Goal: Task Accomplishment & Management: Manage account settings

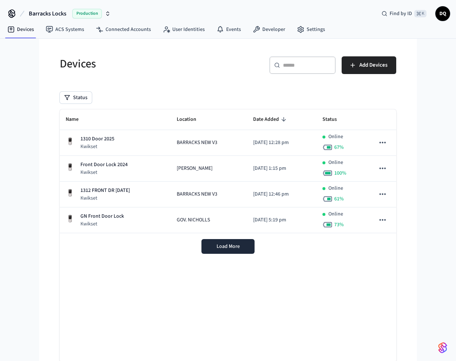
click at [24, 9] on icon at bounding box center [22, 13] width 9 height 9
click at [41, 13] on span "Barracks Locks" at bounding box center [48, 13] width 38 height 9
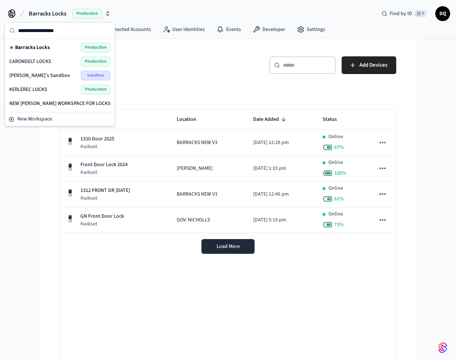
click at [45, 60] on span "CARONDELT LOCKS" at bounding box center [30, 61] width 42 height 7
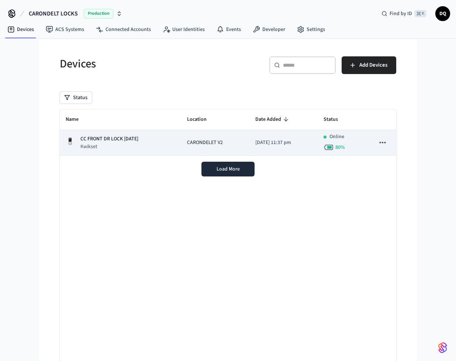
click at [136, 137] on p "CC FRONT DR LOCK [DATE]" at bounding box center [109, 139] width 58 height 8
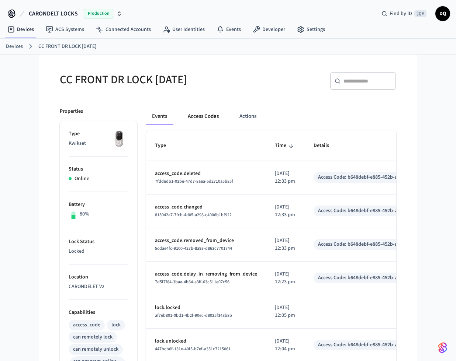
click at [209, 115] on button "Access Codes" at bounding box center [203, 117] width 43 height 18
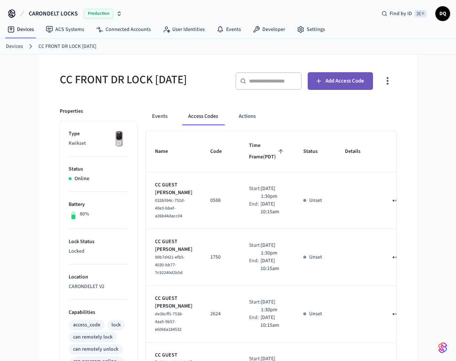
click at [344, 77] on span "Add Access Code" at bounding box center [344, 81] width 39 height 10
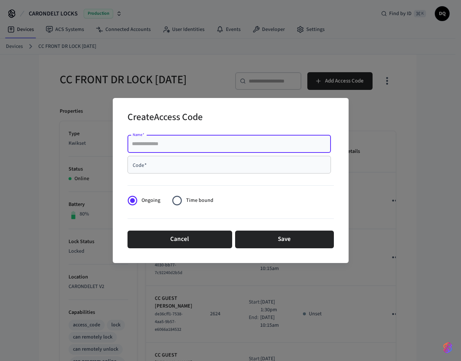
click at [143, 145] on input "Name   *" at bounding box center [229, 143] width 195 height 7
type input "**********"
click at [172, 164] on input "Code   *" at bounding box center [229, 164] width 195 height 7
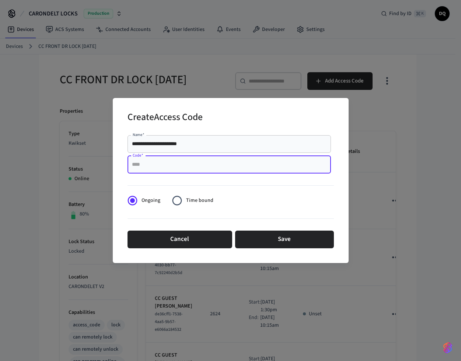
paste input "****"
type input "****"
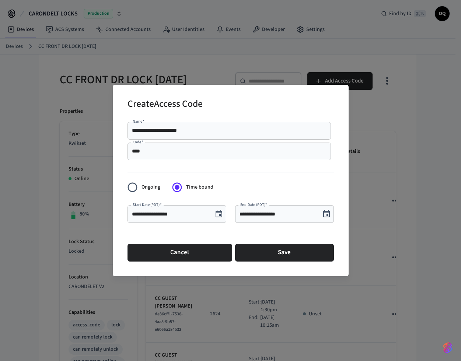
click at [221, 212] on icon "Choose date, selected date is Sep 29, 2025" at bounding box center [219, 213] width 7 height 7
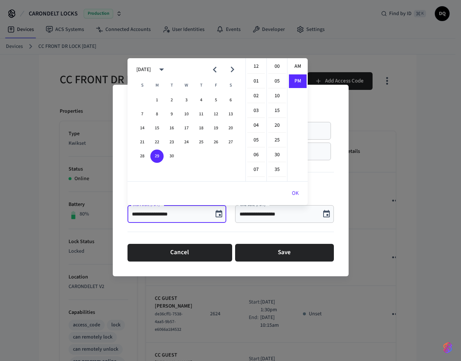
scroll to position [14, 0]
click at [234, 69] on icon "Next month" at bounding box center [232, 69] width 11 height 11
click at [142, 113] on button "5" at bounding box center [142, 114] width 13 height 13
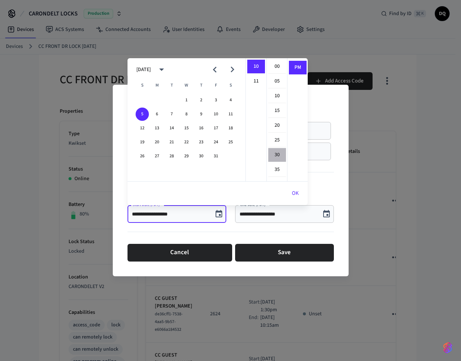
click at [276, 153] on li "30" at bounding box center [277, 155] width 18 height 14
click at [254, 61] on li "11" at bounding box center [256, 68] width 18 height 14
click at [294, 64] on li "AM" at bounding box center [298, 67] width 18 height 14
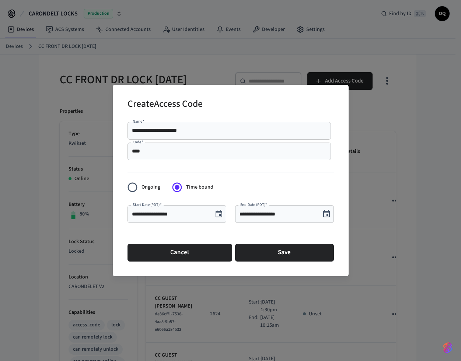
type input "**********"
click at [327, 212] on icon "Choose date, selected date is Sep 29, 2025" at bounding box center [326, 213] width 7 height 7
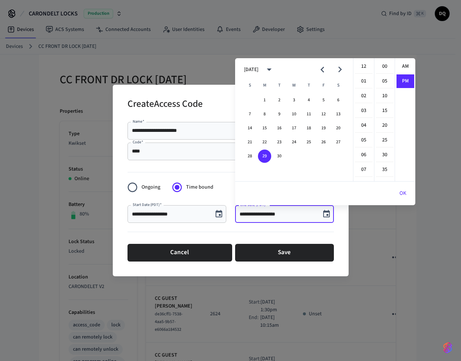
scroll to position [14, 0]
click at [341, 69] on icon "Next month" at bounding box center [340, 70] width 4 height 6
click at [307, 114] on button "9" at bounding box center [308, 114] width 13 height 13
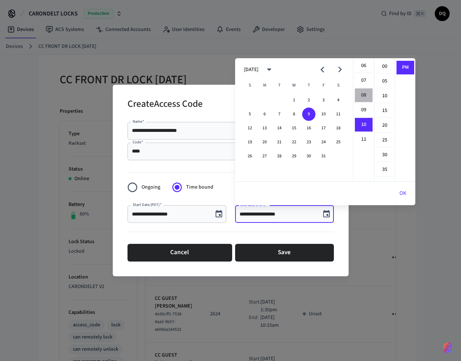
click at [366, 93] on li "08" at bounding box center [364, 95] width 18 height 14
click at [385, 156] on li "30" at bounding box center [385, 155] width 18 height 14
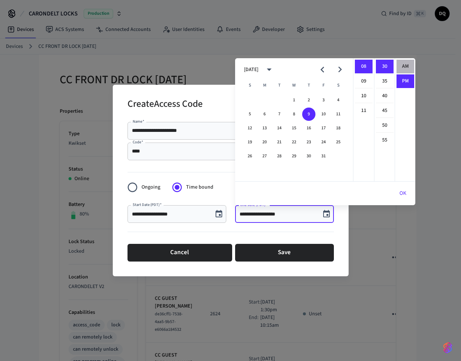
click at [405, 66] on li "AM" at bounding box center [406, 67] width 18 height 14
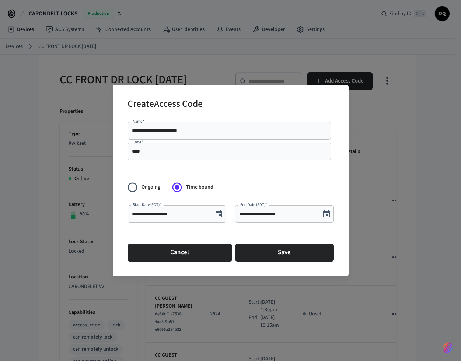
click at [326, 210] on icon "Choose date, selected date is Oct 9, 2025" at bounding box center [326, 214] width 9 height 9
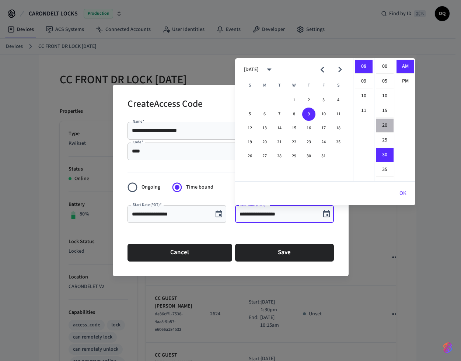
click at [385, 123] on li "20" at bounding box center [385, 126] width 18 height 14
type input "**********"
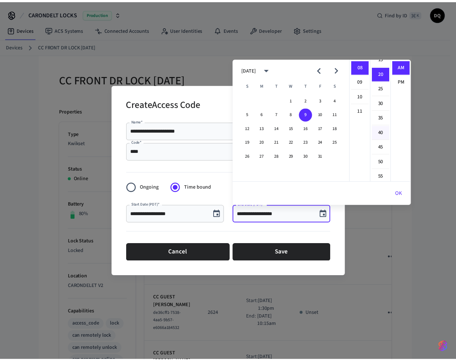
scroll to position [59, 0]
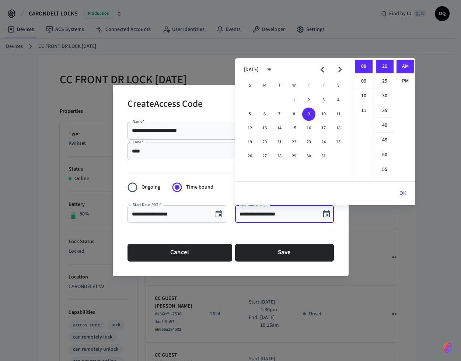
click at [404, 191] on button "OK" at bounding box center [403, 194] width 25 height 18
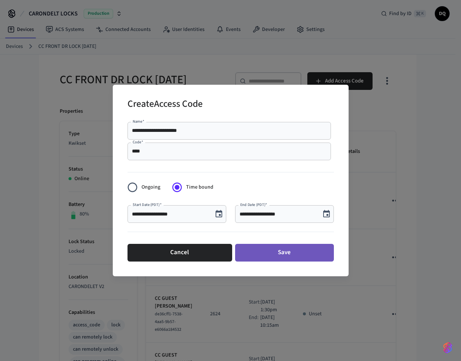
click at [281, 253] on button "Save" at bounding box center [284, 253] width 99 height 18
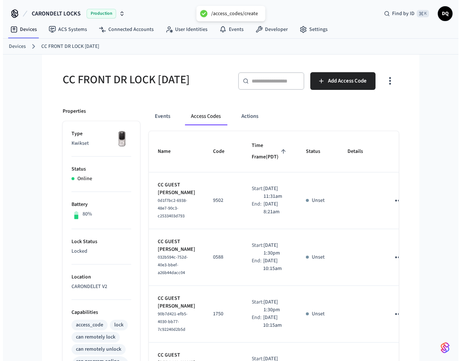
scroll to position [578, 0]
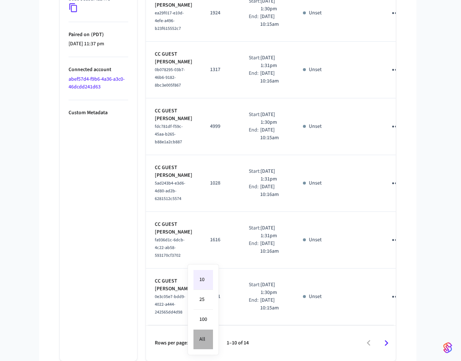
click at [209, 339] on li "All" at bounding box center [204, 340] width 20 height 20
type input "**"
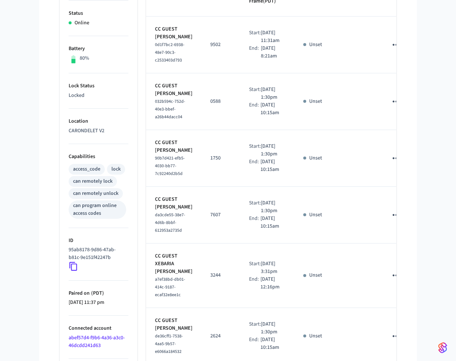
scroll to position [0, 0]
